Goal: Task Accomplishment & Management: Complete application form

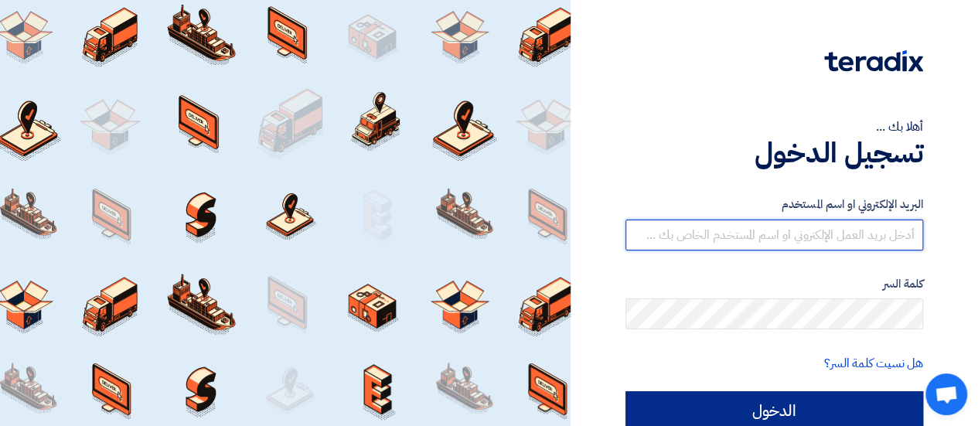
type input "[EMAIL_ADDRESS][DOMAIN_NAME]"
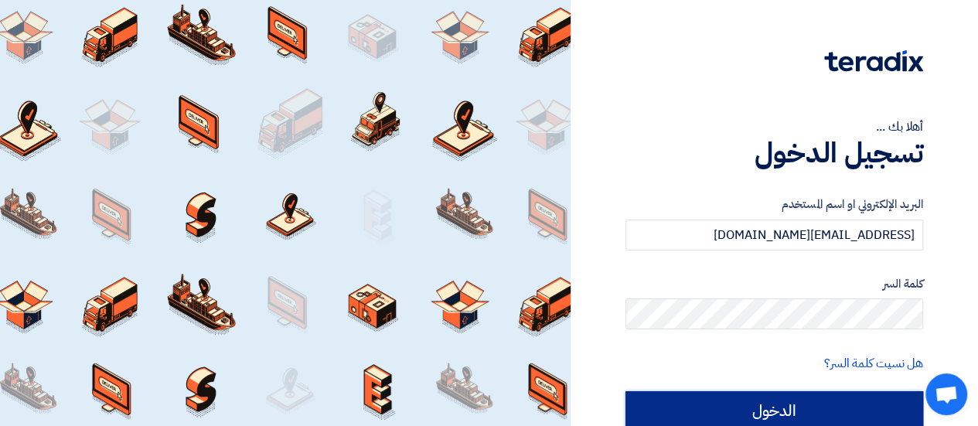
click at [858, 394] on input "الدخول" at bounding box center [775, 410] width 298 height 39
click at [805, 409] on input "الدخول" at bounding box center [775, 410] width 298 height 39
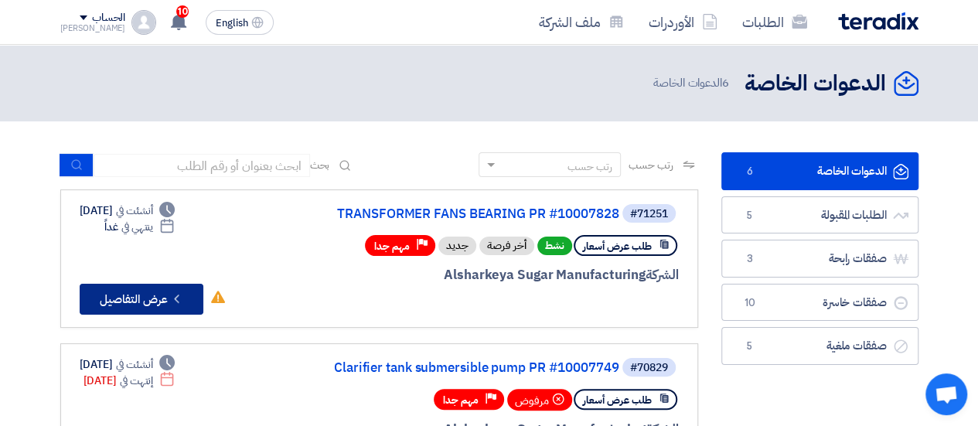
click at [173, 292] on icon "Check details" at bounding box center [176, 299] width 15 height 15
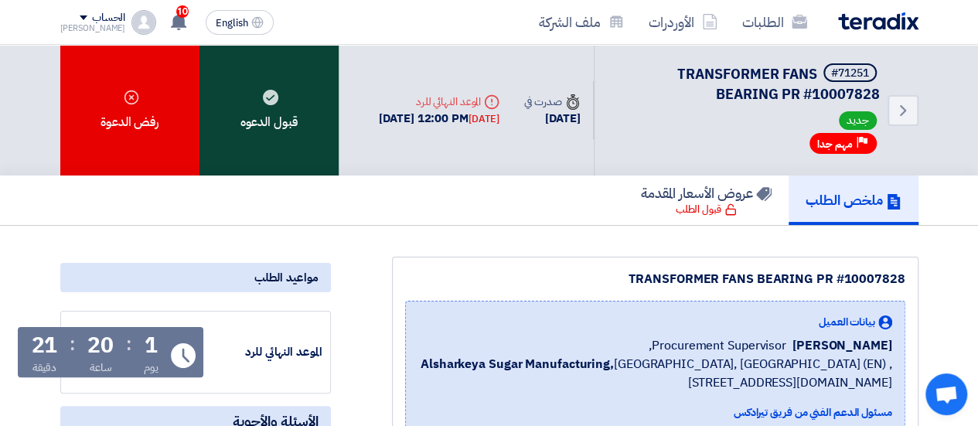
click at [244, 97] on div "قبول الدعوه" at bounding box center [269, 110] width 139 height 131
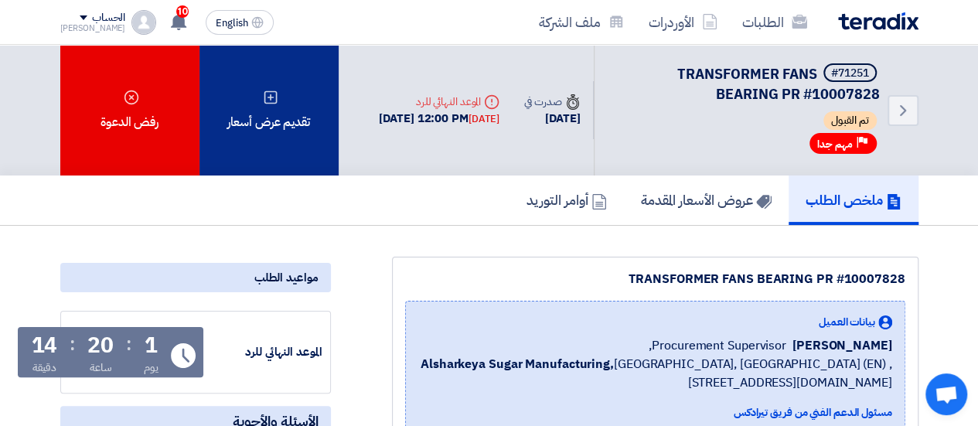
click at [244, 114] on div "تقديم عرض أسعار" at bounding box center [269, 110] width 139 height 131
click at [314, 104] on div "تقديم عرض أسعار" at bounding box center [269, 110] width 139 height 131
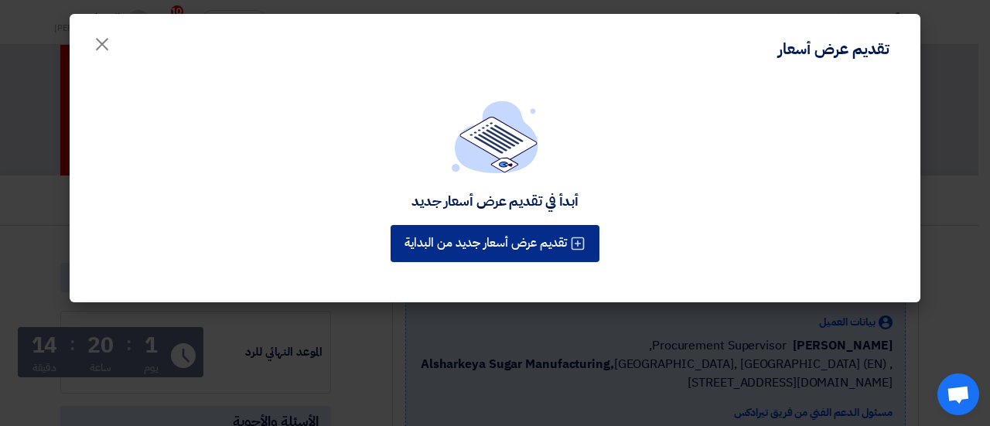
click at [529, 238] on button "تقديم عرض أسعار جديد من البداية" at bounding box center [495, 243] width 209 height 37
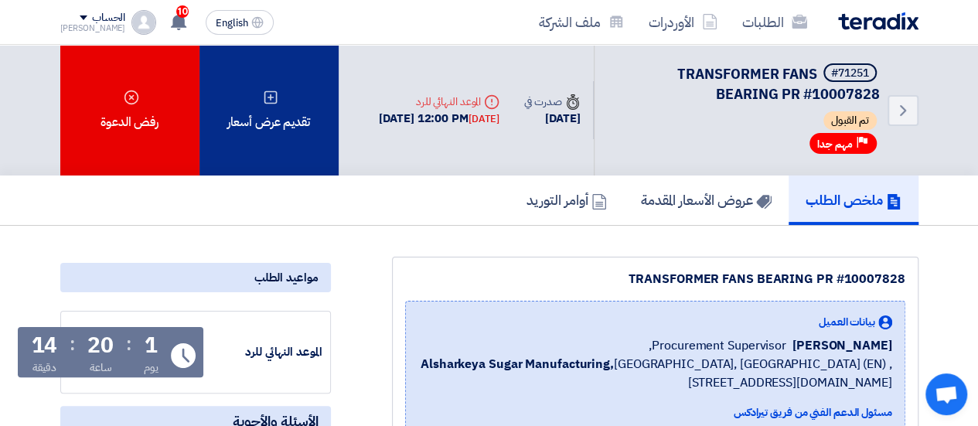
click at [253, 129] on div "تقديم عرض أسعار" at bounding box center [269, 110] width 139 height 131
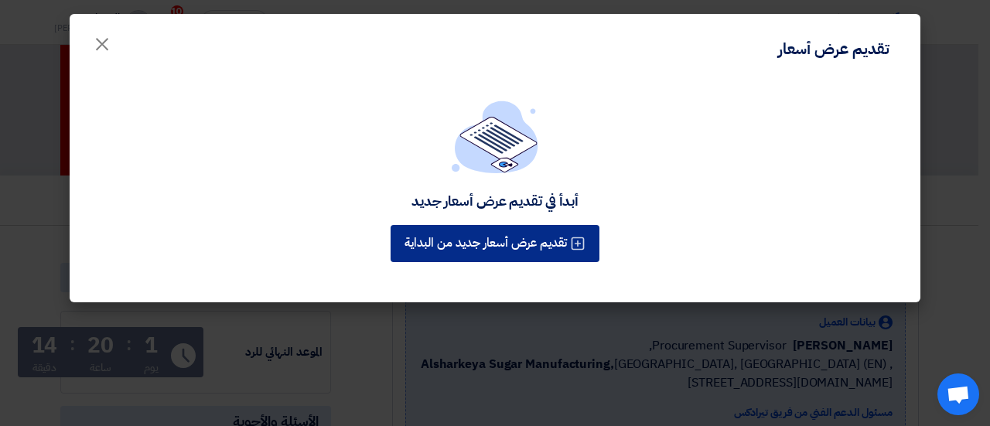
click at [536, 239] on button "تقديم عرض أسعار جديد من البداية" at bounding box center [495, 243] width 209 height 37
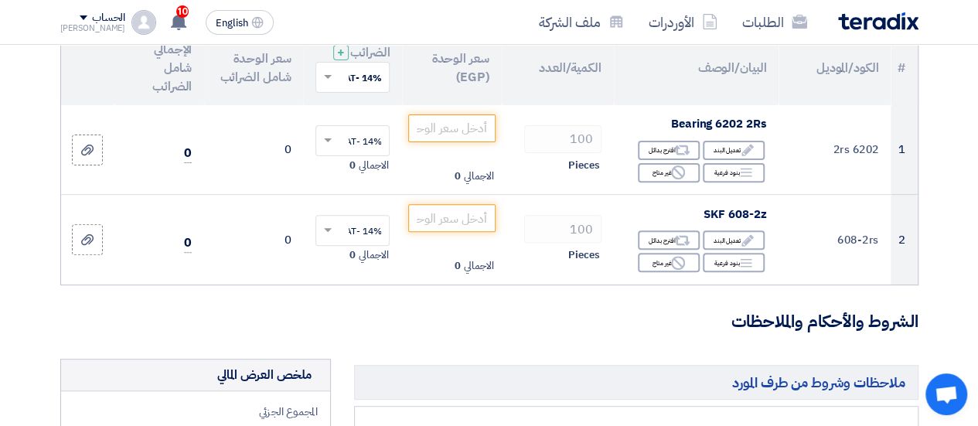
scroll to position [232, 0]
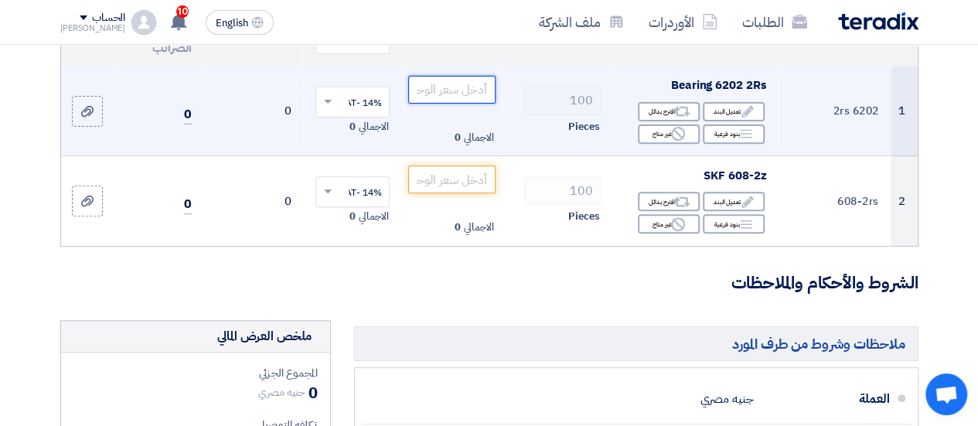
click at [451, 104] on input "number" at bounding box center [451, 90] width 87 height 28
click at [453, 99] on input "number" at bounding box center [451, 90] width 87 height 28
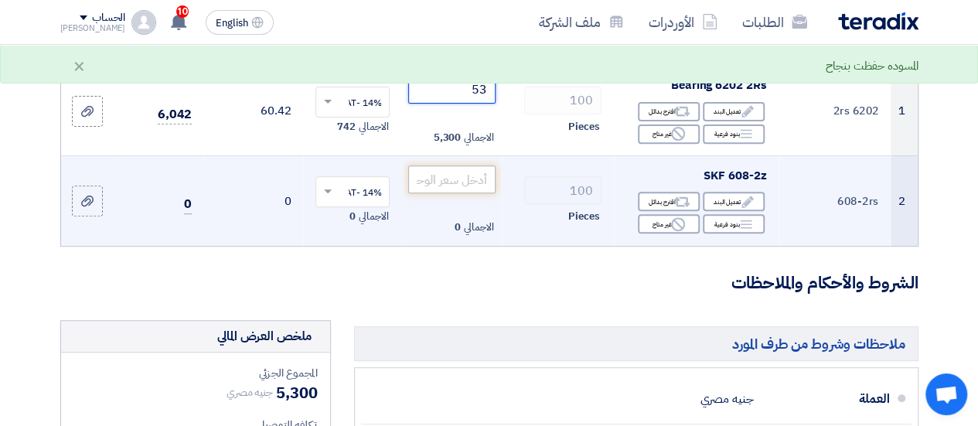
type input "53"
click at [475, 193] on input "number" at bounding box center [451, 180] width 87 height 28
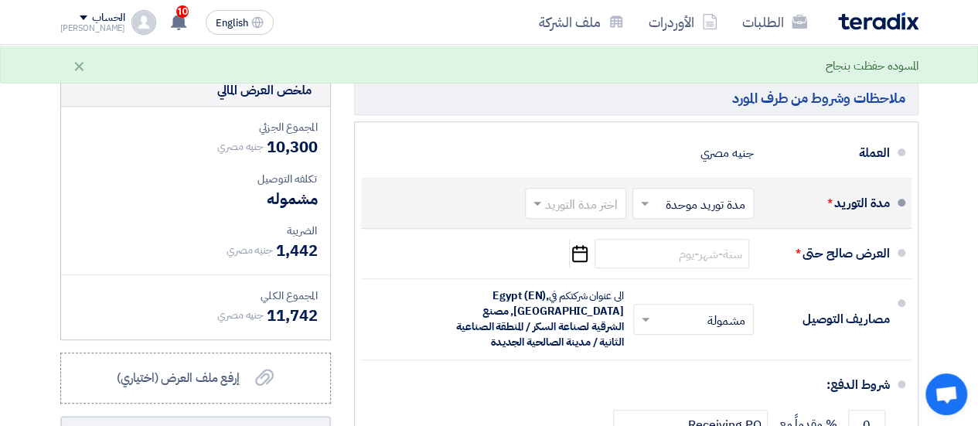
scroll to position [464, 0]
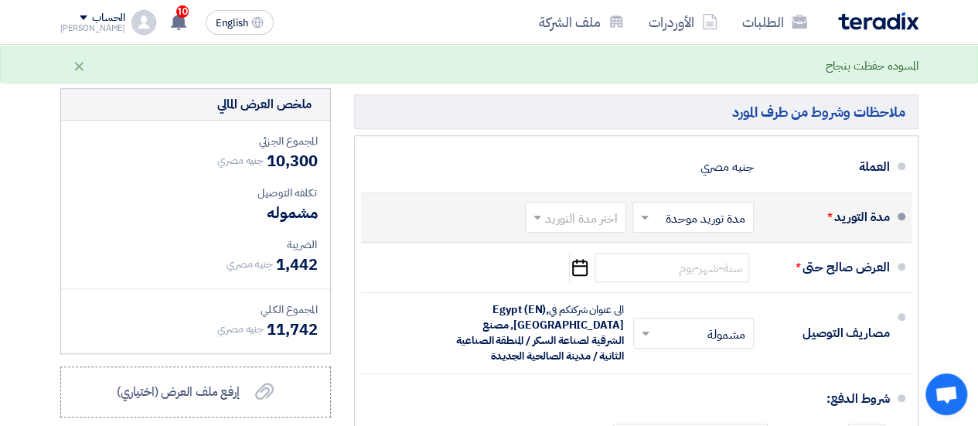
type input "50"
click at [710, 229] on input "text" at bounding box center [690, 219] width 114 height 22
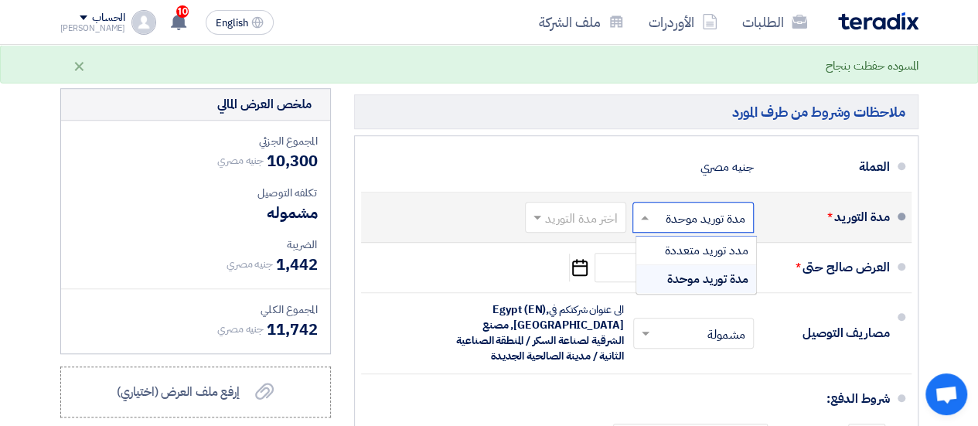
click at [710, 229] on input "text" at bounding box center [690, 219] width 114 height 22
click at [596, 225] on input "text" at bounding box center [573, 219] width 94 height 22
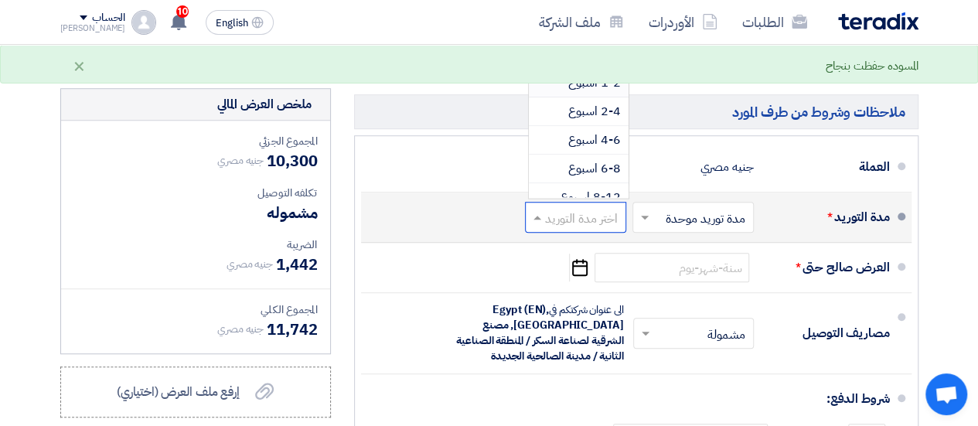
click at [602, 92] on span "1-2 اسبوع" at bounding box center [594, 82] width 53 height 19
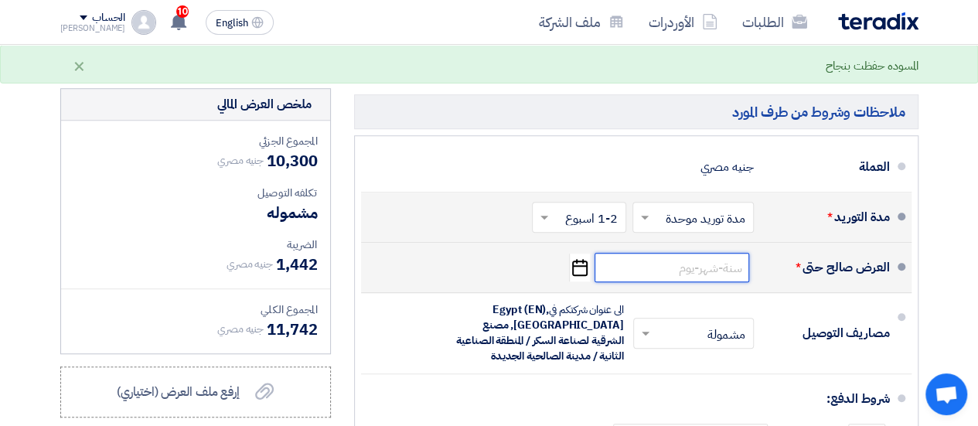
click at [713, 279] on input at bounding box center [672, 267] width 155 height 29
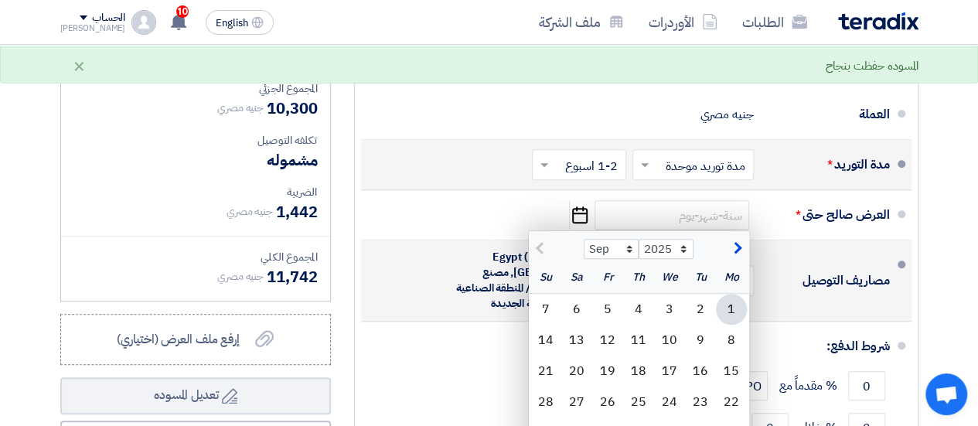
scroll to position [541, 0]
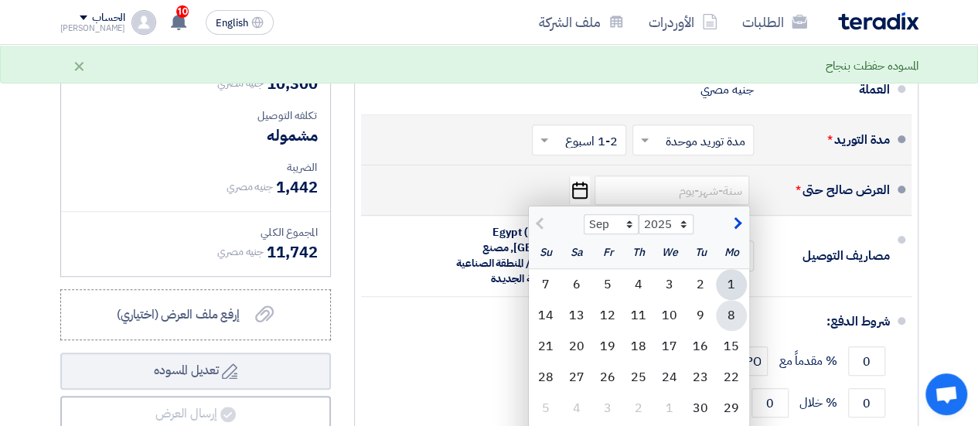
click at [731, 323] on div "8" at bounding box center [731, 315] width 31 height 31
type input "[DATE]"
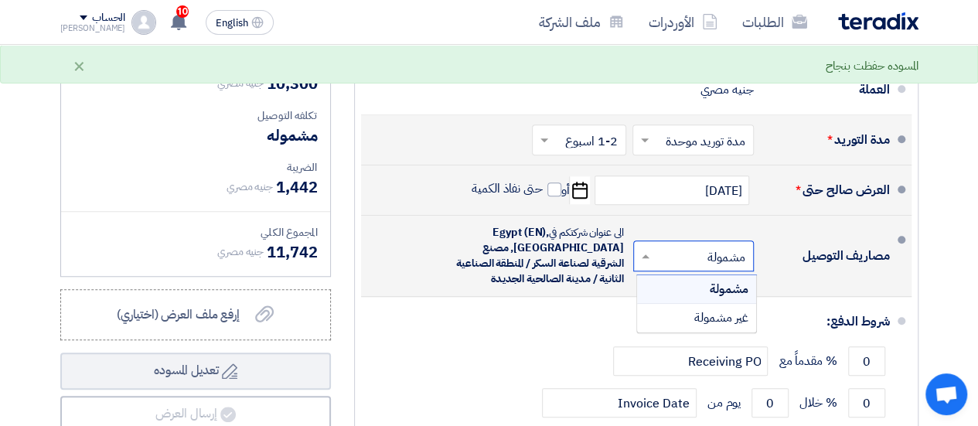
click at [744, 267] on input "text" at bounding box center [690, 258] width 113 height 22
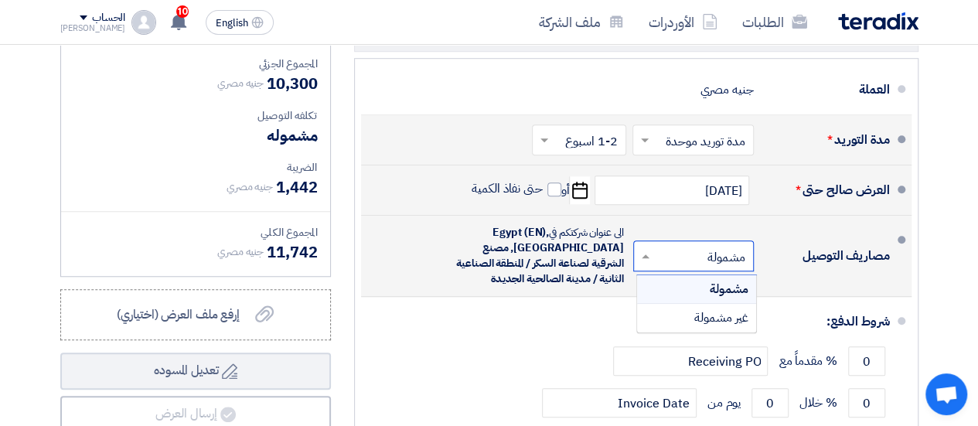
click at [744, 267] on input "text" at bounding box center [690, 258] width 113 height 22
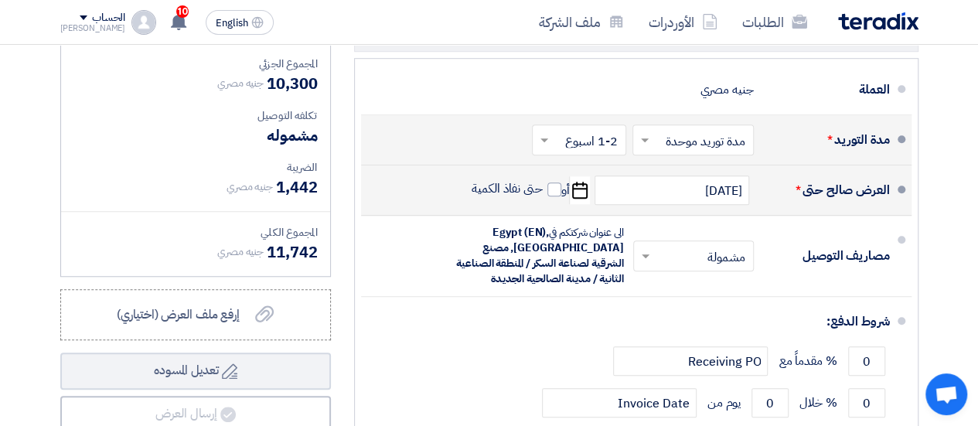
click at [934, 292] on section "تفاصيل الطلب # الكود/الموديل البيان/الوصف الكمية/العدد سعر الوحدة (EGP) الضرائب…" at bounding box center [489, 98] width 978 height 993
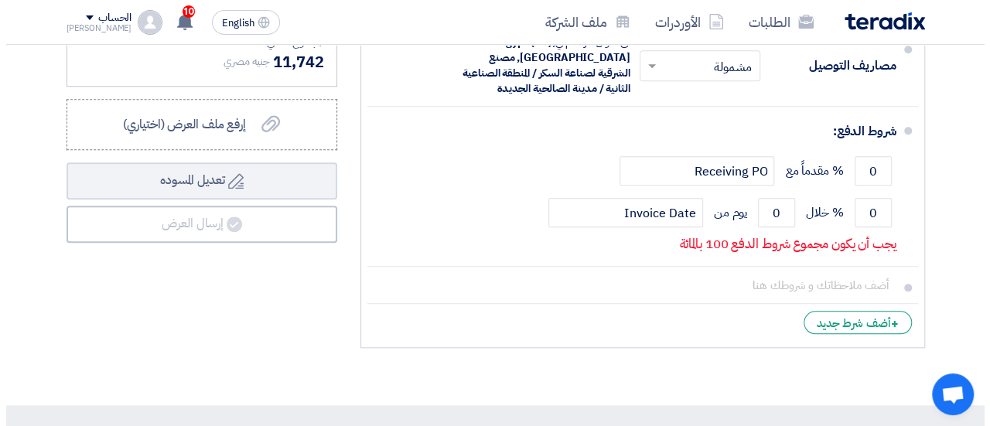
scroll to position [765, 0]
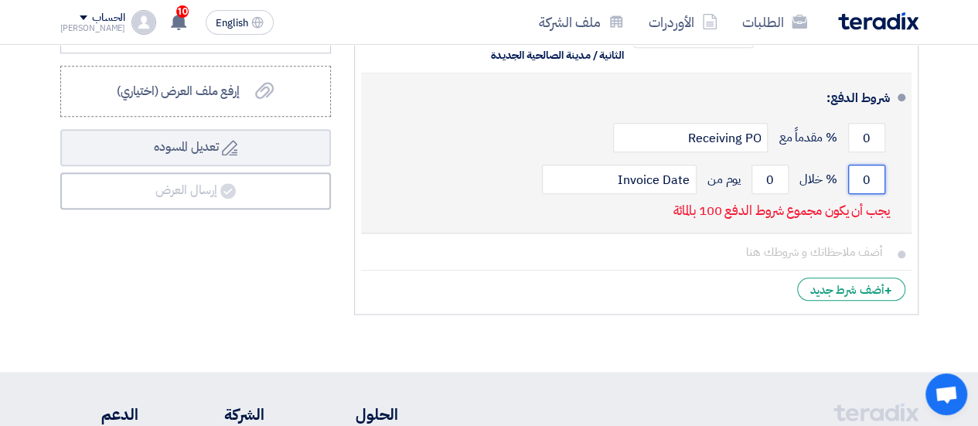
click at [872, 193] on input "0" at bounding box center [866, 179] width 37 height 29
type input "100"
click at [778, 185] on input "0" at bounding box center [770, 179] width 37 height 29
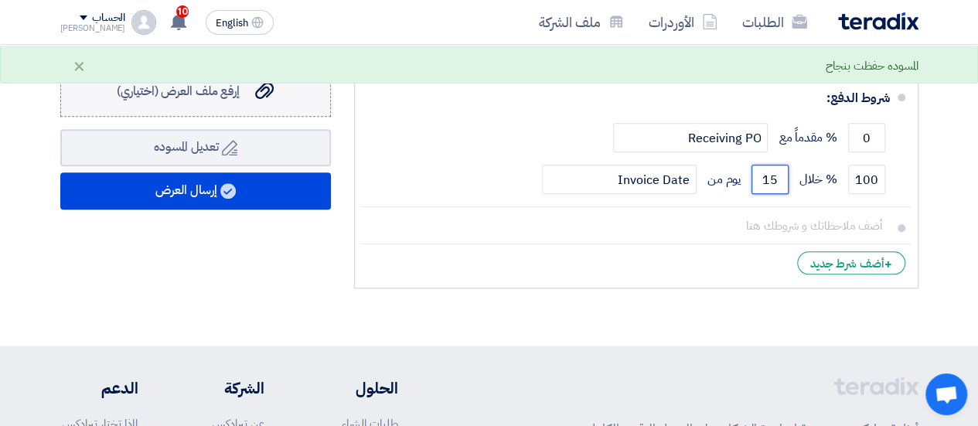
type input "15"
click at [224, 111] on label "إرفع ملف العرض (اختياري) إرفع ملف العرض (اختياري)" at bounding box center [195, 91] width 271 height 51
click at [0, 0] on input "إرفع ملف العرض (اختياري) إرفع ملف العرض (اختياري)" at bounding box center [0, 0] width 0 height 0
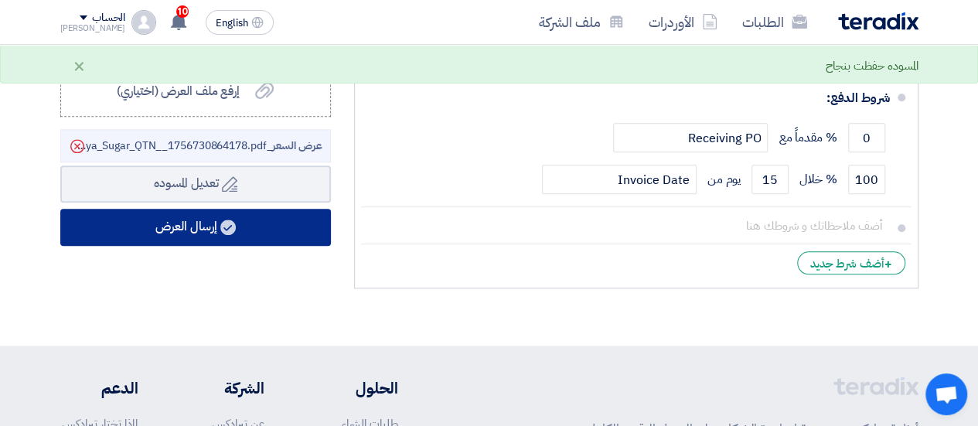
click at [262, 228] on button "إرسال العرض" at bounding box center [195, 227] width 271 height 37
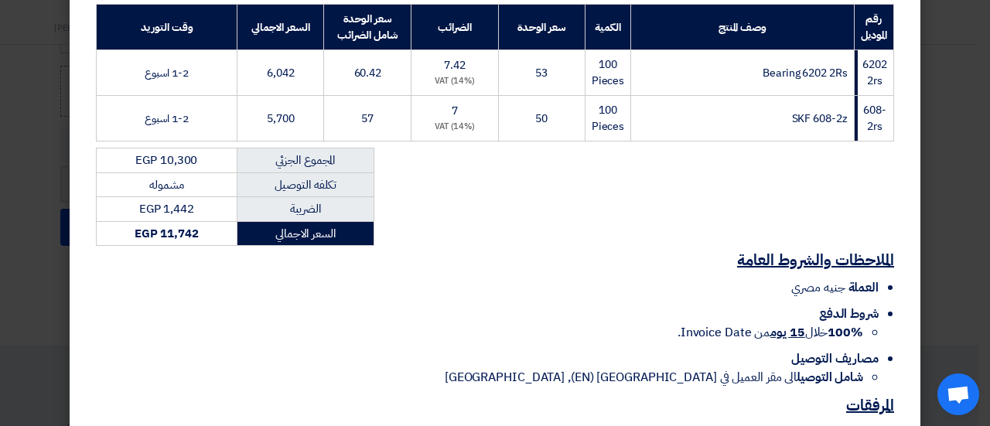
scroll to position [370, 0]
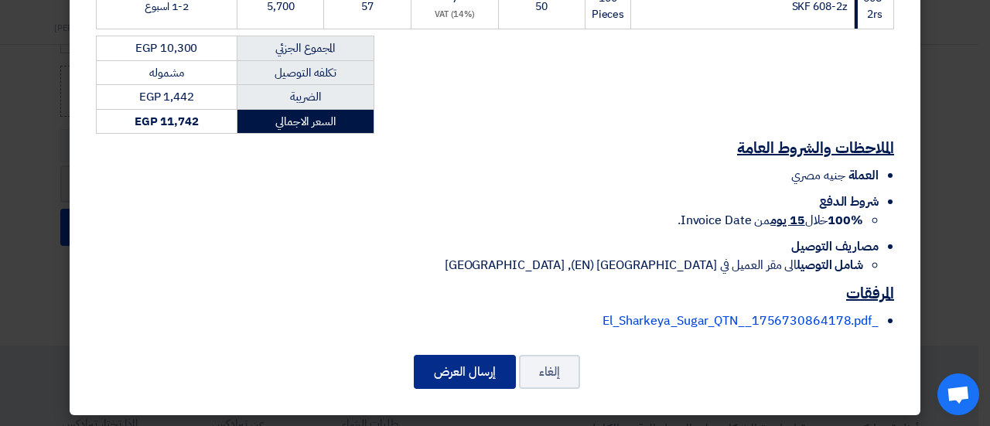
click at [491, 367] on button "إرسال العرض" at bounding box center [465, 372] width 102 height 34
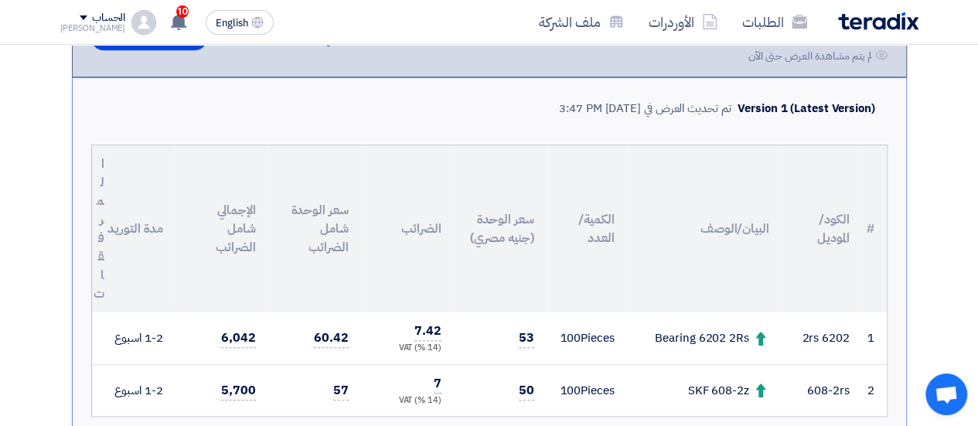
scroll to position [468, 0]
